Goal: Task Accomplishment & Management: Use online tool/utility

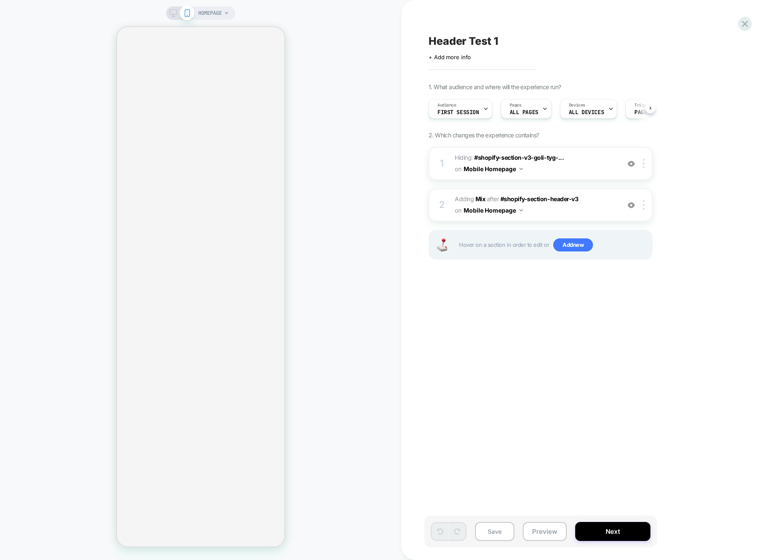
scroll to position [0, 0]
click at [740, 24] on icon at bounding box center [744, 23] width 11 height 11
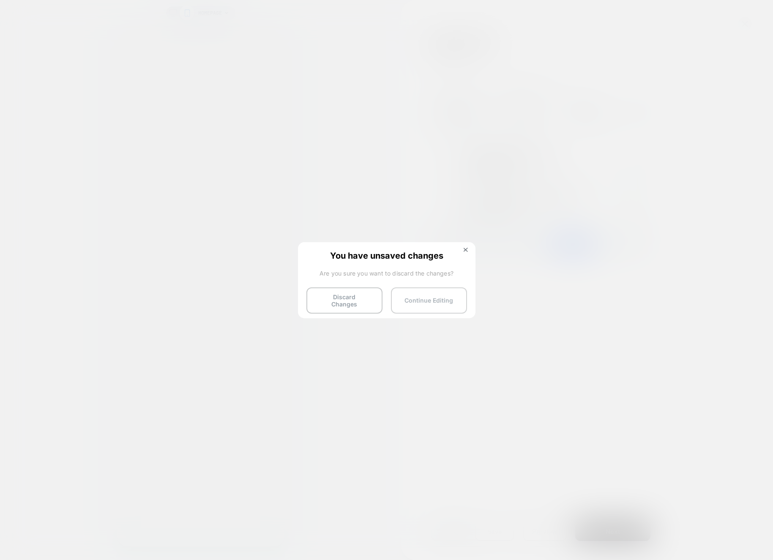
click at [418, 306] on button "Continue Editing" at bounding box center [429, 300] width 76 height 26
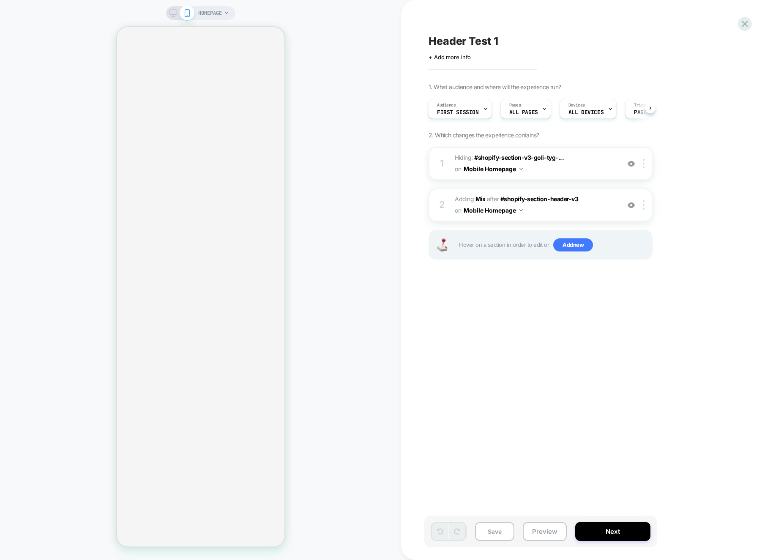
click at [173, 12] on icon at bounding box center [173, 13] width 8 height 8
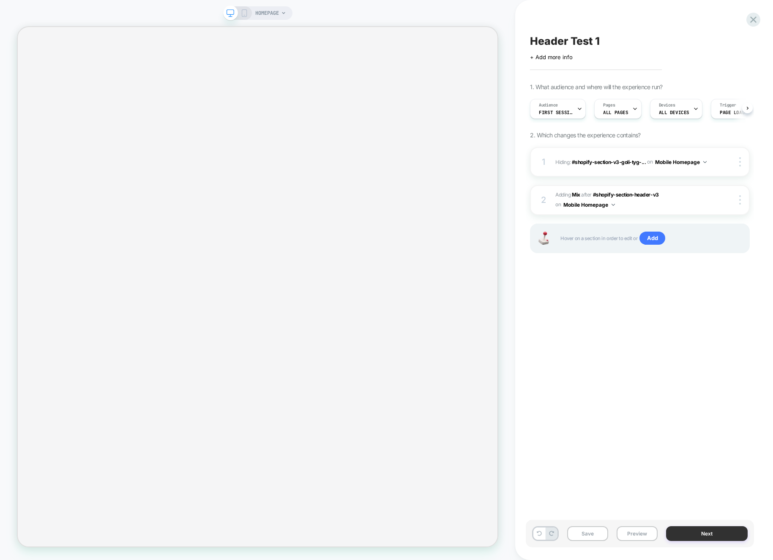
click at [683, 531] on button "Next" at bounding box center [707, 533] width 82 height 15
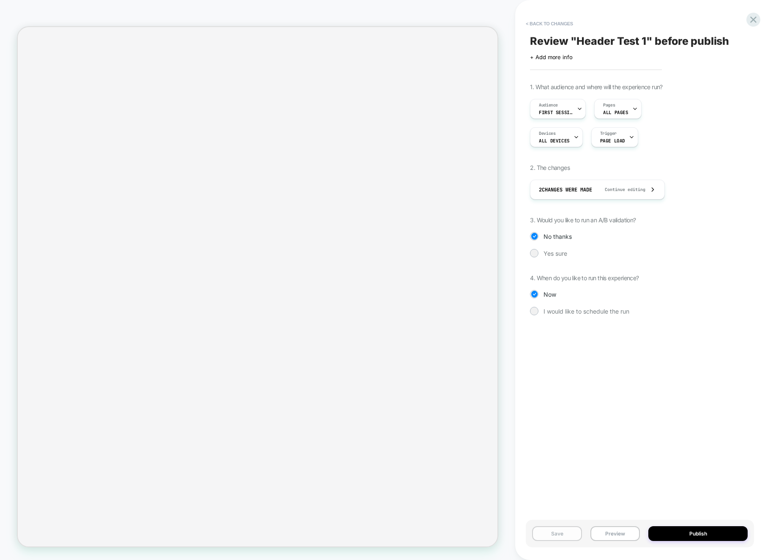
click at [553, 536] on button "Save" at bounding box center [556, 533] width 49 height 15
click at [753, 24] on icon at bounding box center [752, 19] width 11 height 11
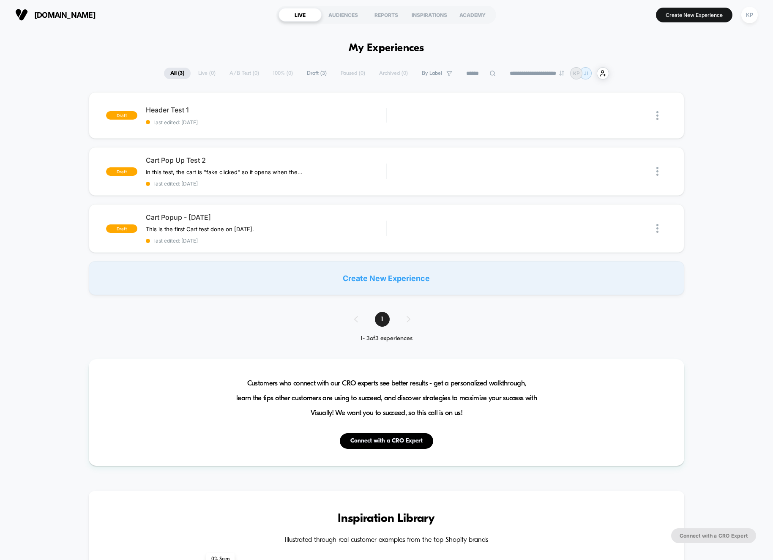
click at [32, 176] on div "draft Header Test 1 last edited: [DATE] Edit Duplicate Preview Start draft Cart…" at bounding box center [386, 193] width 773 height 203
